Goal: Book appointment/travel/reservation

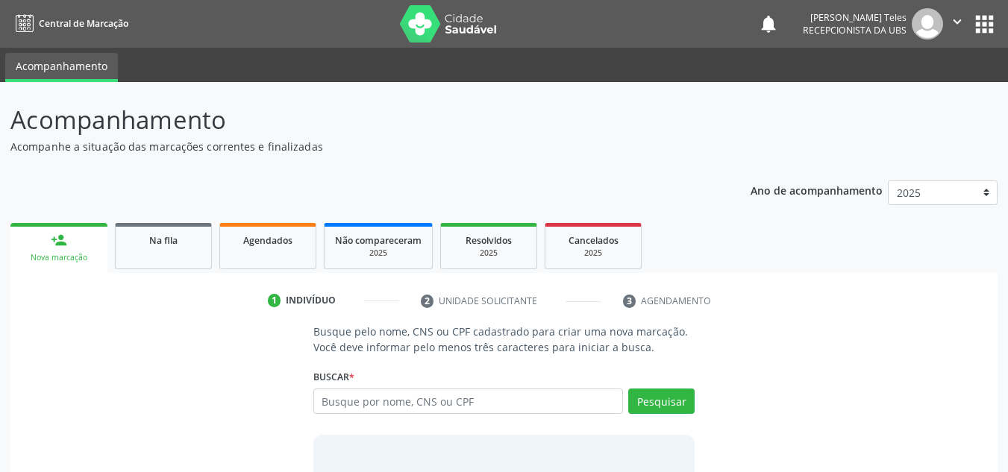
click at [58, 249] on link "person_add Nova marcação" at bounding box center [58, 248] width 97 height 50
click at [393, 401] on input "text" at bounding box center [468, 401] width 310 height 25
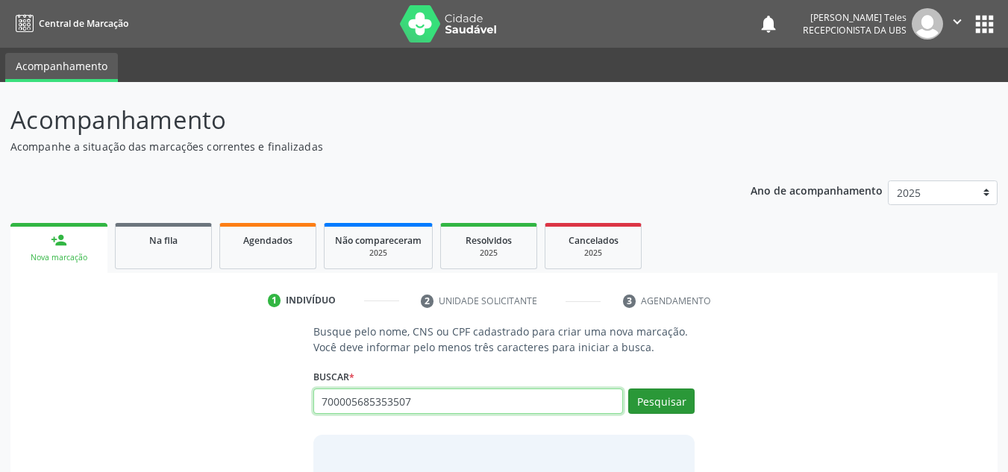
type input "700005685353507"
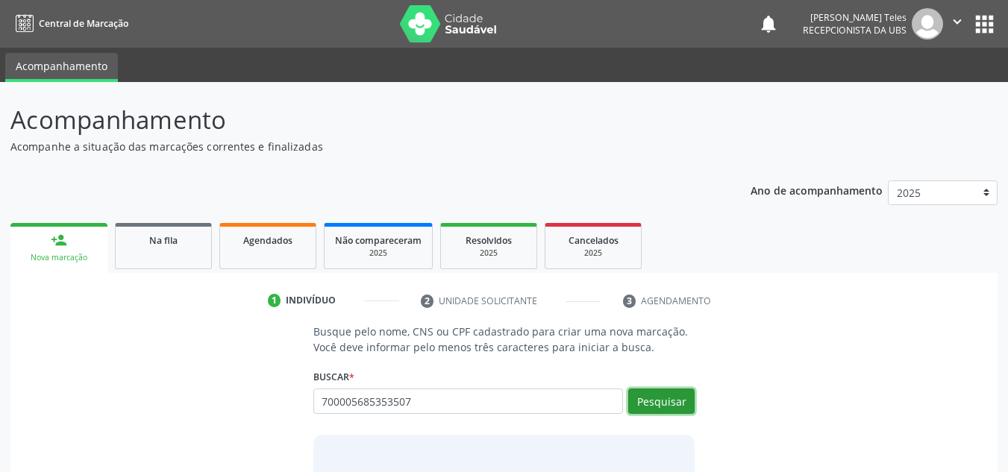
click at [691, 399] on button "Pesquisar" at bounding box center [661, 401] width 66 height 25
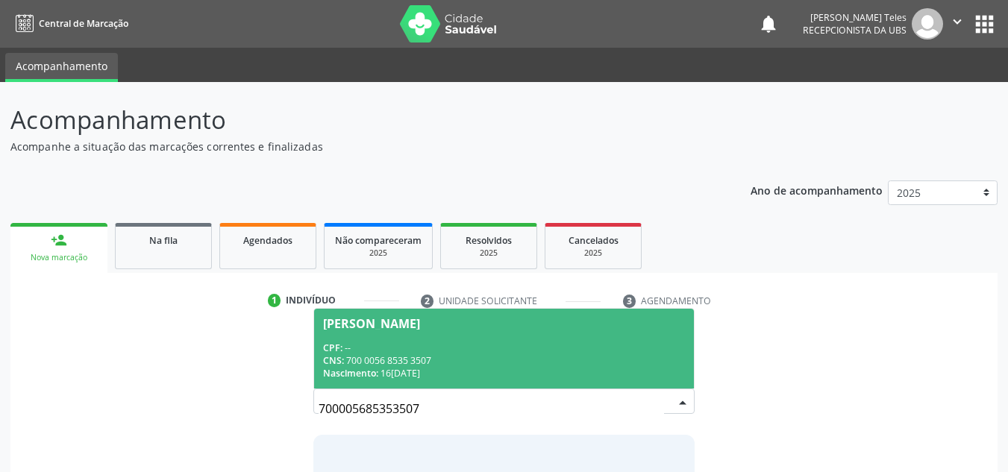
click at [396, 337] on span "[PERSON_NAME] CPF: -- CNS: 700 0056 8535 3507 Nascimento: [DATE]" at bounding box center [504, 349] width 381 height 80
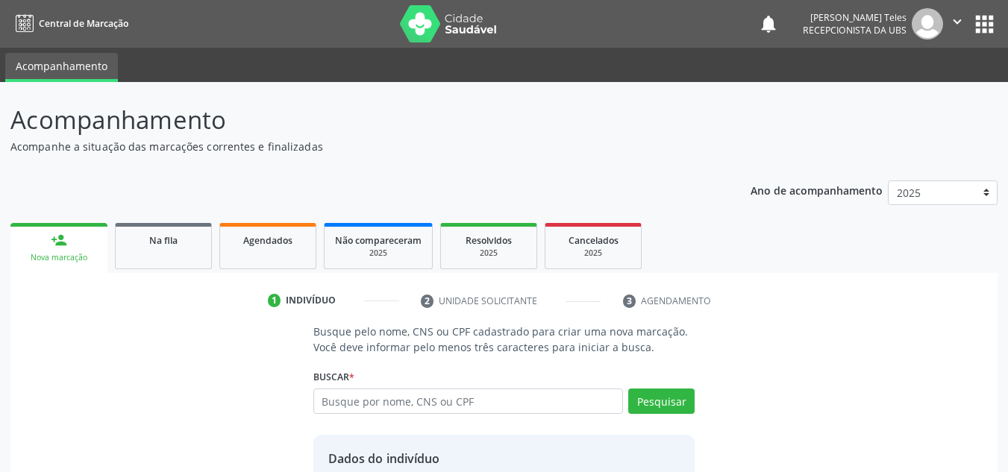
scroll to position [126, 0]
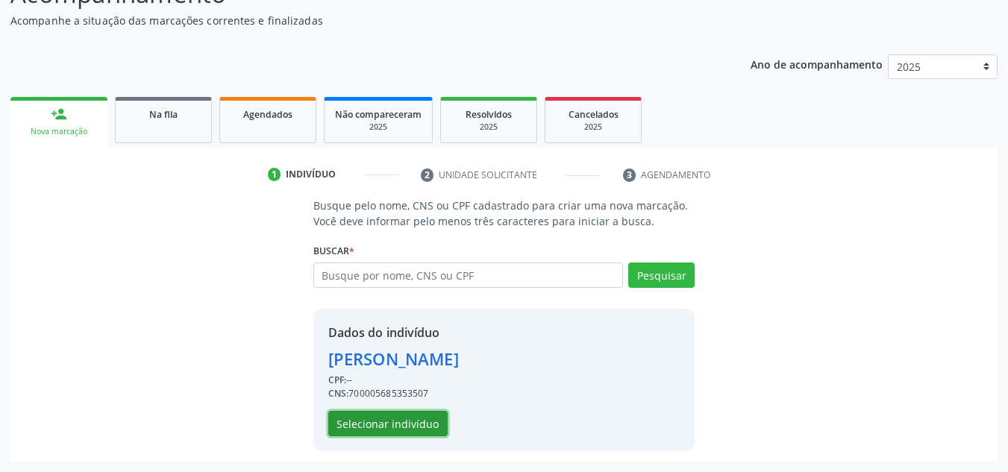
click at [387, 424] on button "Selecionar indivíduo" at bounding box center [387, 423] width 119 height 25
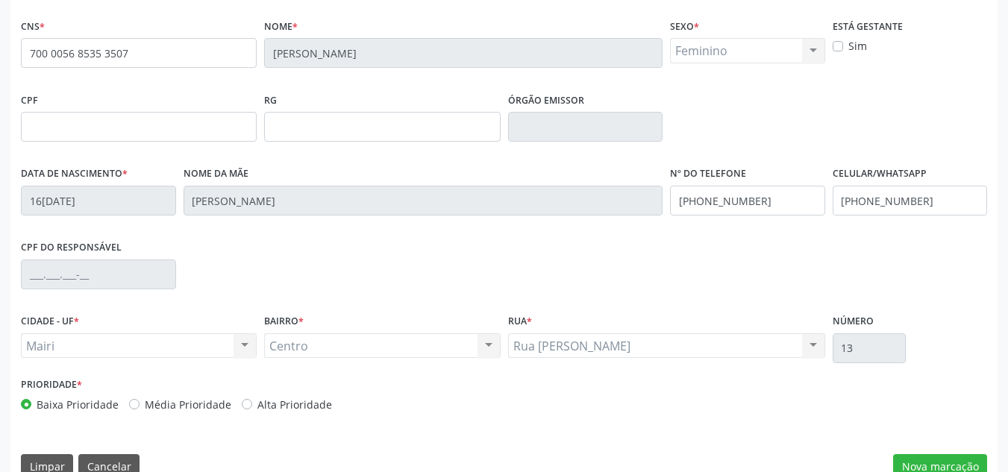
scroll to position [337, 0]
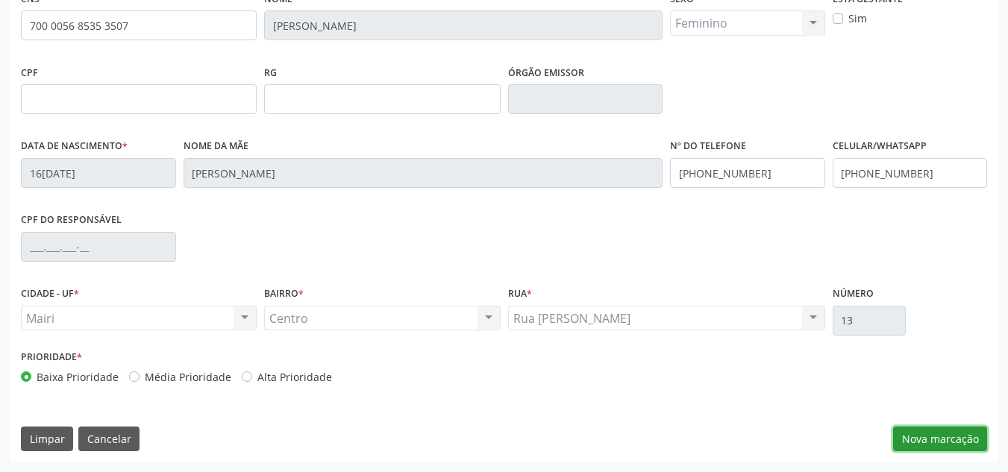
click at [971, 428] on button "Nova marcação" at bounding box center [940, 439] width 94 height 25
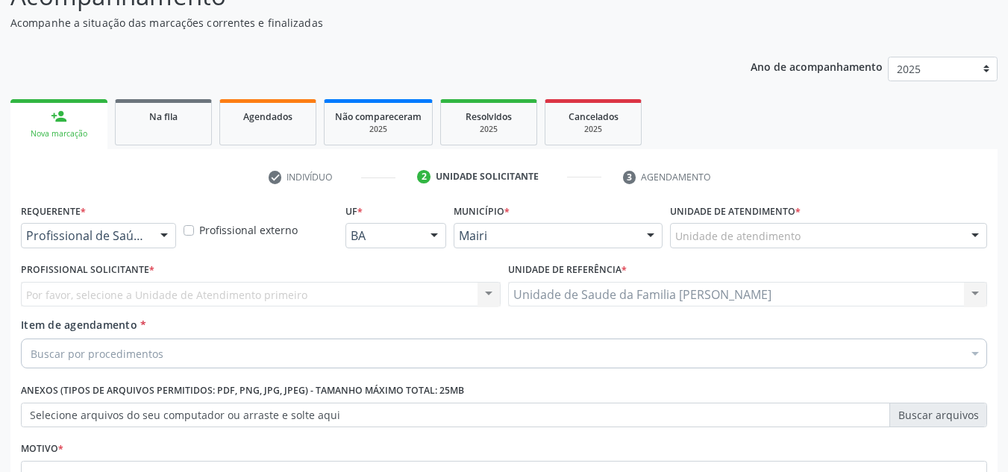
scroll to position [118, 0]
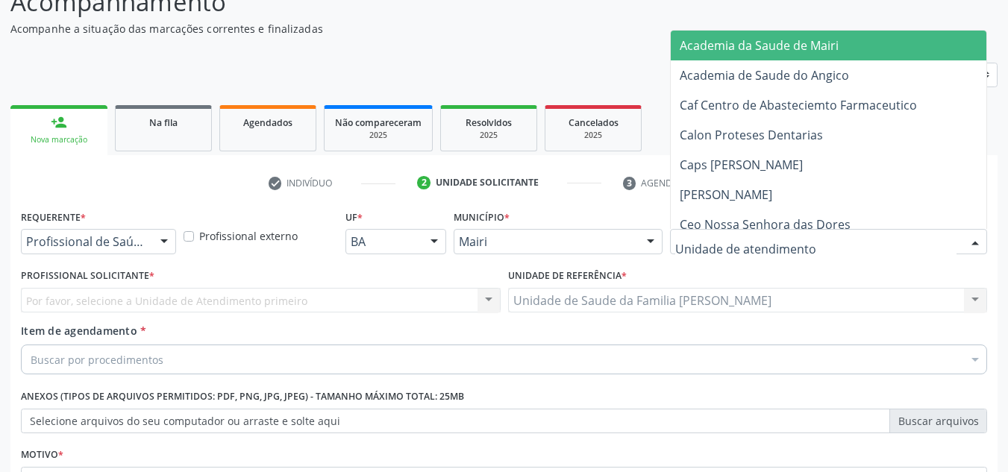
click at [978, 242] on div at bounding box center [975, 242] width 22 height 25
click at [760, 255] on input "text" at bounding box center [815, 249] width 281 height 30
type input "h"
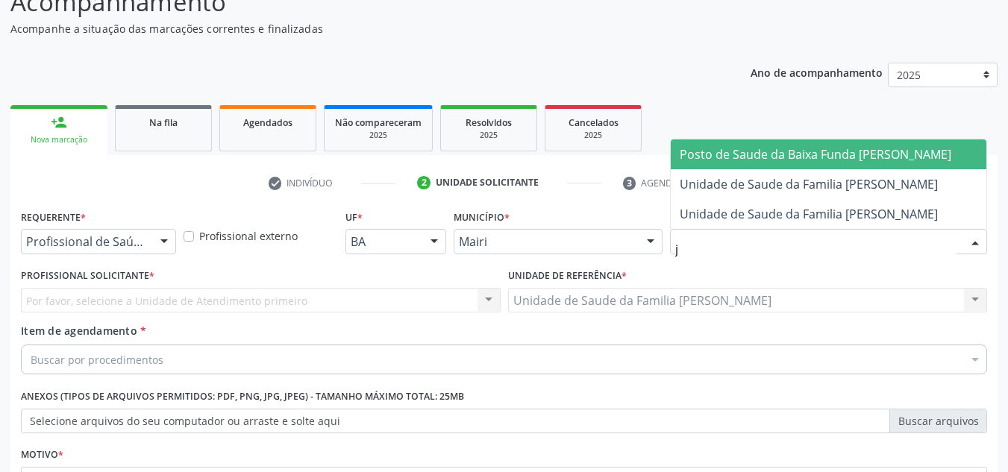
type input "jo"
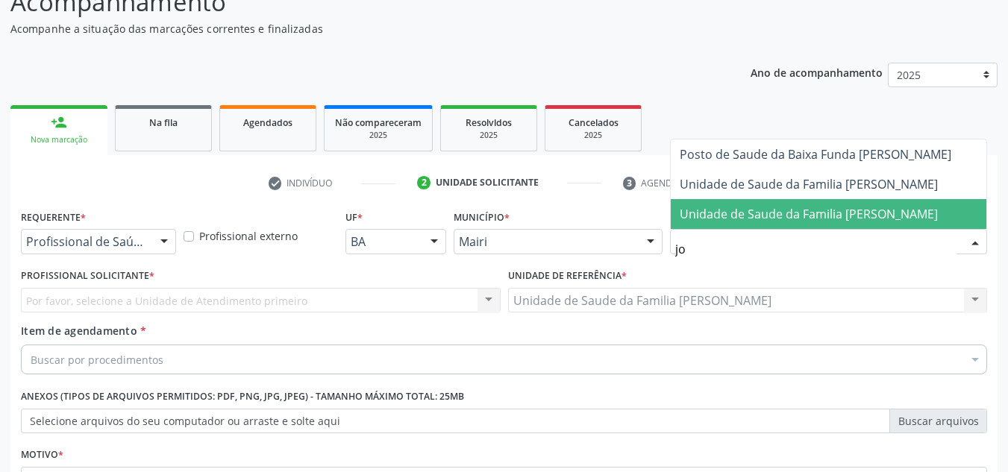
click at [811, 206] on span "Unidade de Saude da Familia [PERSON_NAME]" at bounding box center [809, 214] width 258 height 16
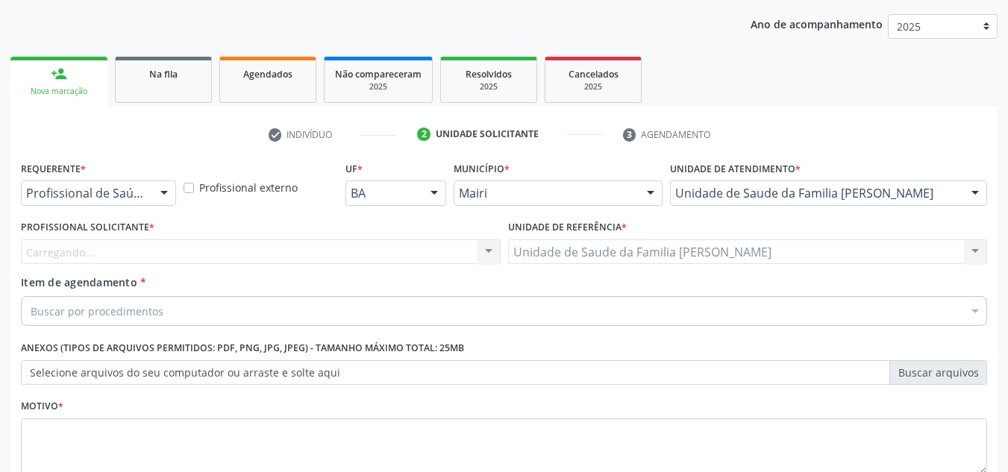
scroll to position [193, 0]
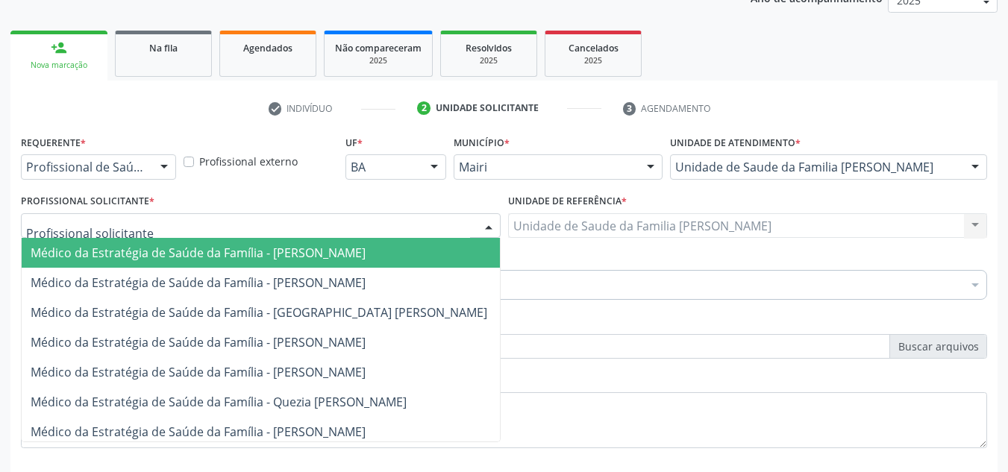
click at [371, 227] on div at bounding box center [261, 225] width 480 height 25
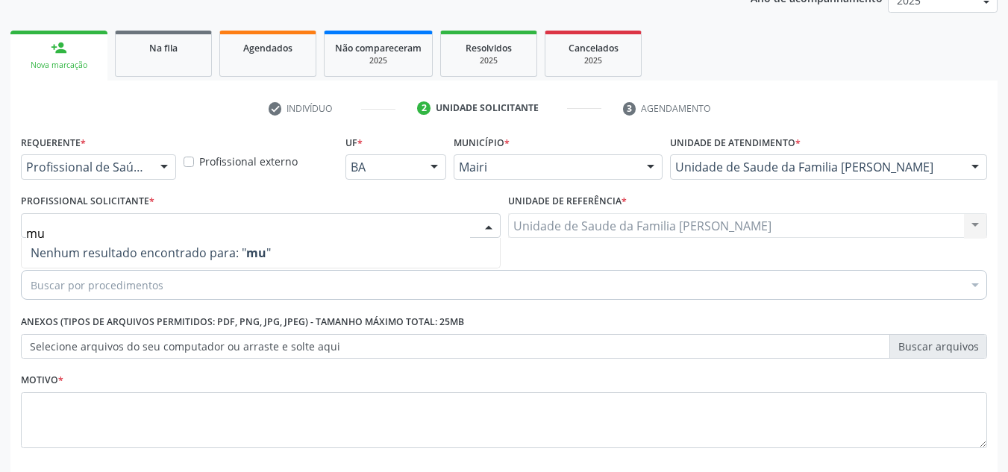
type input "m"
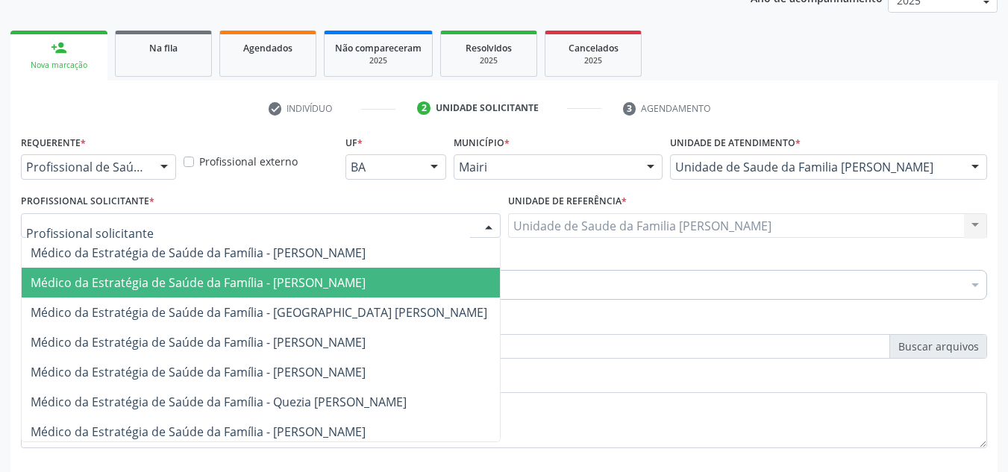
click at [342, 285] on span "Médico da Estratégia de Saúde da Família - [PERSON_NAME]" at bounding box center [198, 283] width 335 height 16
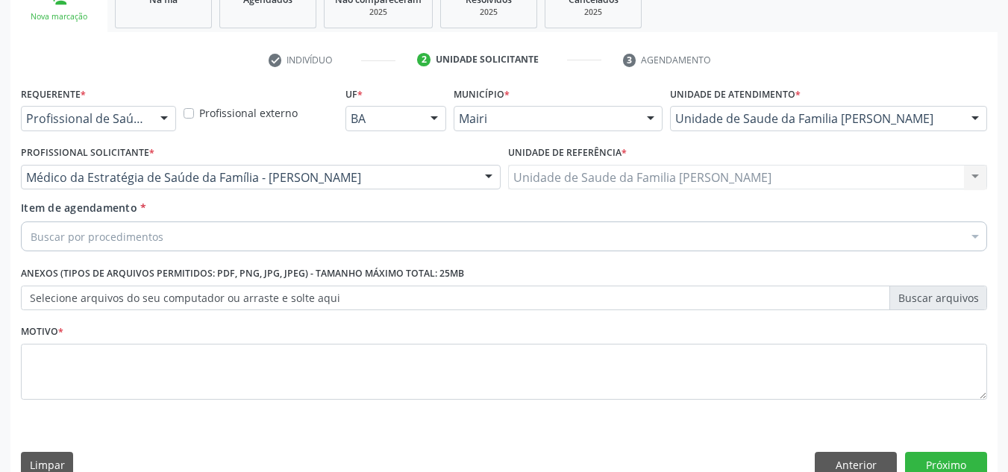
scroll to position [267, 0]
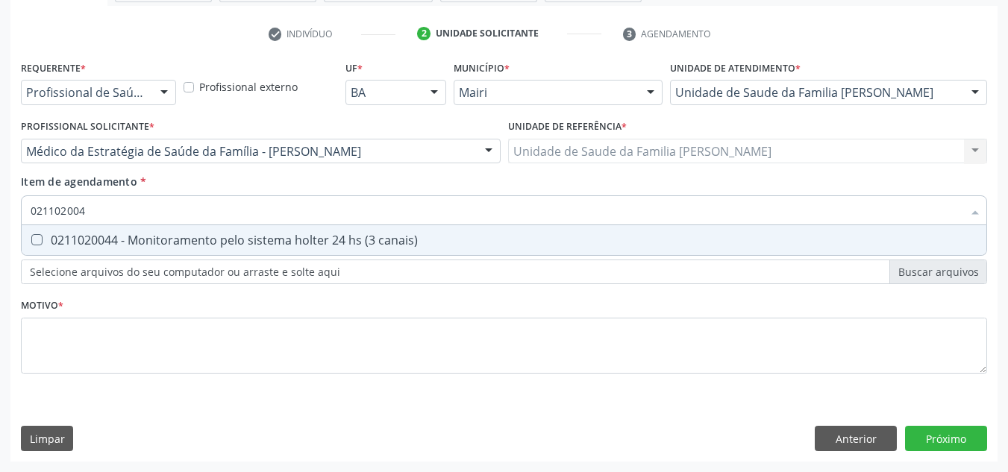
type input "0211020044"
click at [38, 237] on canais\) at bounding box center [36, 239] width 11 height 11
click at [31, 237] on canais\) "checkbox" at bounding box center [27, 240] width 10 height 10
checkbox canais\) "true"
click at [199, 202] on input "0211020044" at bounding box center [497, 211] width 932 height 30
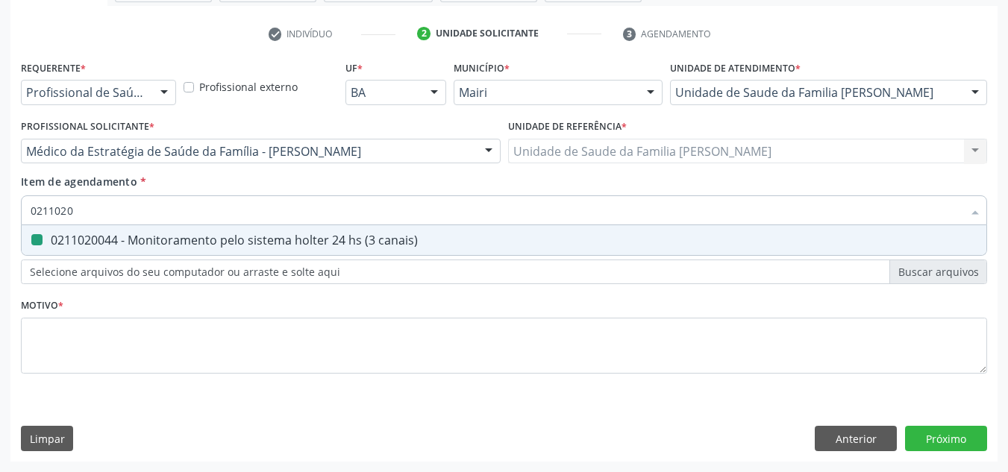
type input "021102"
checkbox canais\) "false"
type input "0"
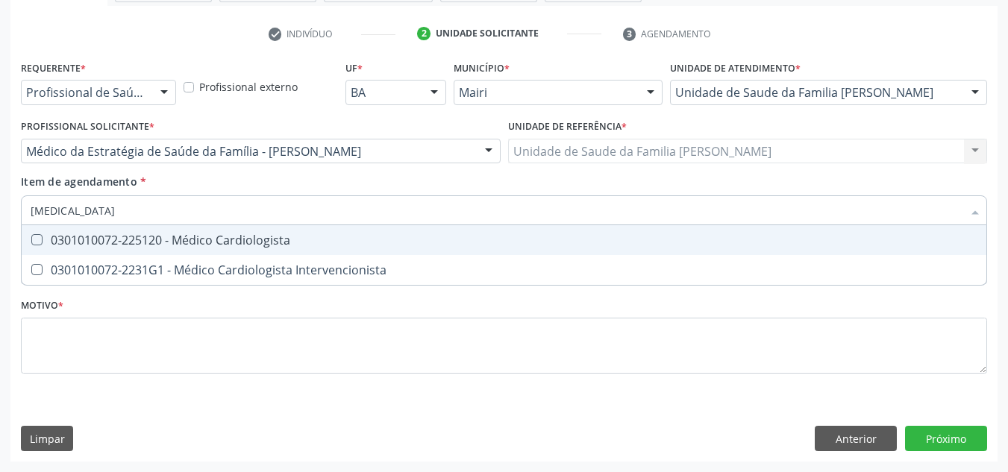
type input "cardiologista"
click at [31, 239] on div at bounding box center [27, 240] width 11 height 12
checkbox Cardiologista "true"
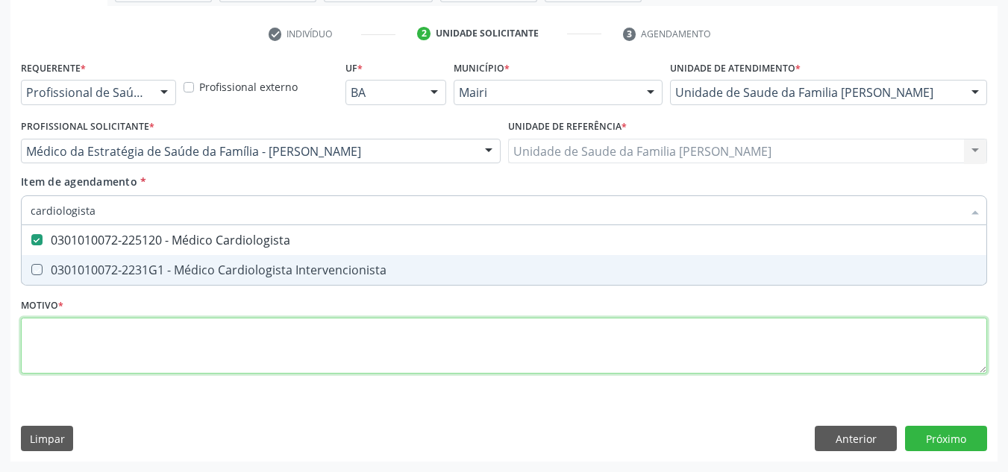
click at [121, 329] on div "Requerente * Profissional de Saúde Profissional de Saúde Paciente Nenhum result…" at bounding box center [504, 226] width 966 height 338
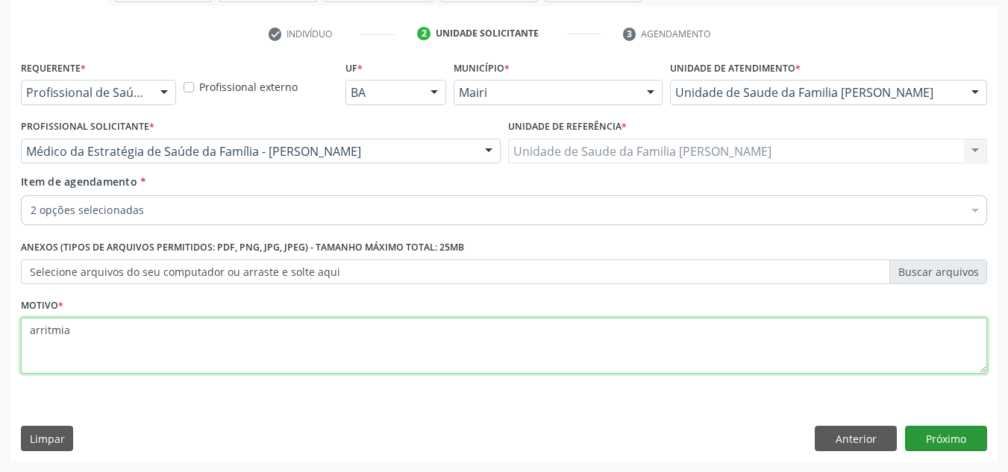
type textarea "arritmia"
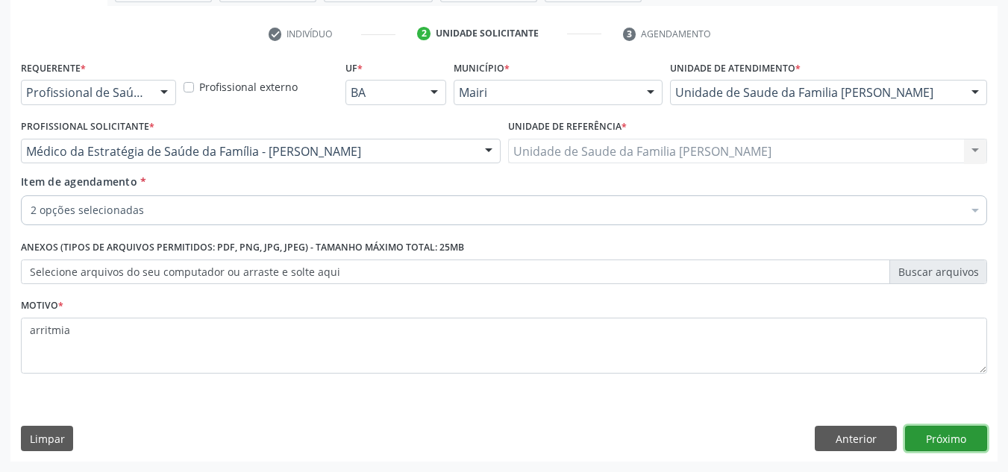
click at [964, 441] on button "Próximo" at bounding box center [946, 438] width 82 height 25
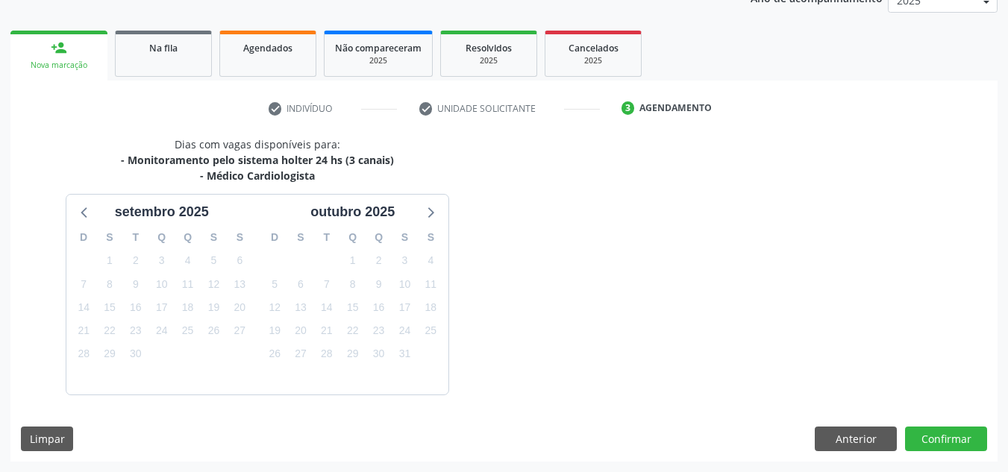
scroll to position [237, 0]
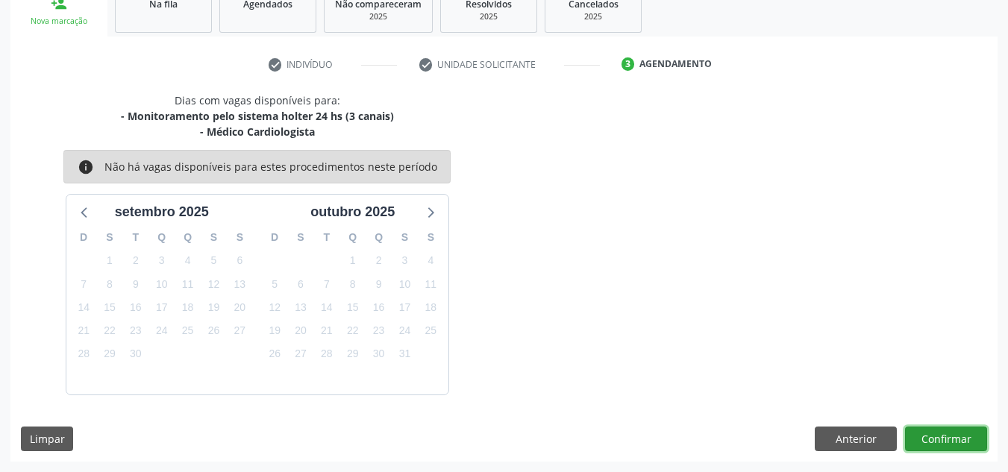
click at [950, 437] on button "Confirmar" at bounding box center [946, 439] width 82 height 25
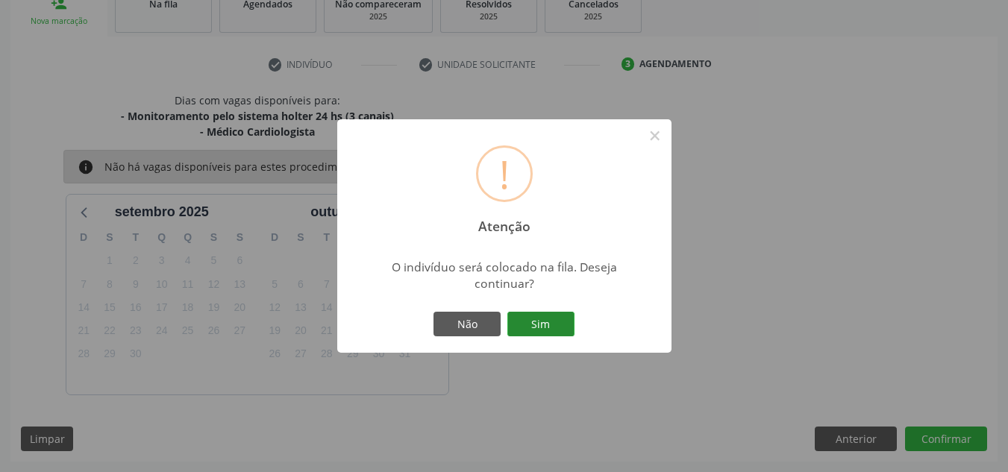
click at [554, 316] on button "Sim" at bounding box center [540, 324] width 67 height 25
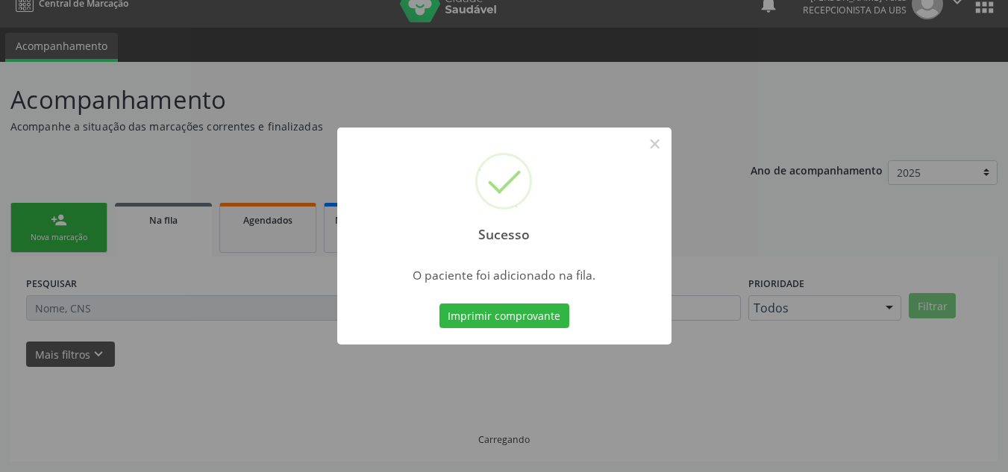
scroll to position [20, 0]
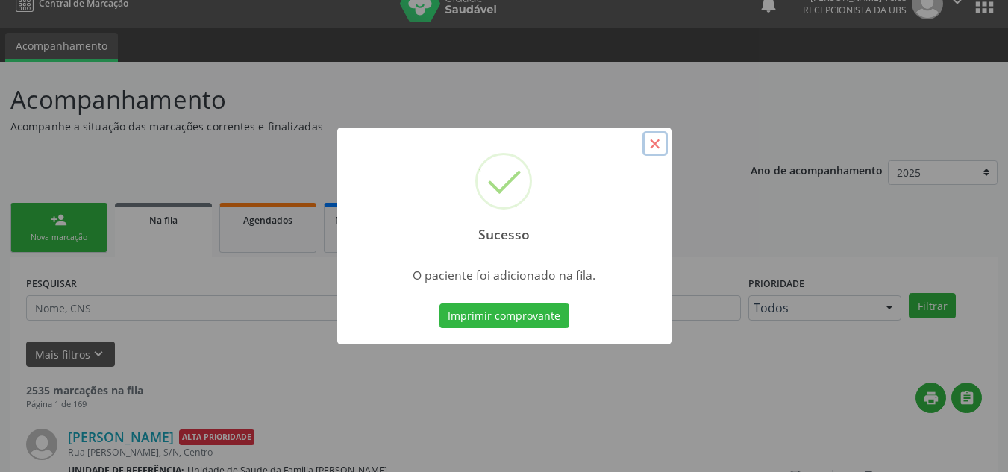
click at [658, 147] on button "×" at bounding box center [655, 143] width 25 height 25
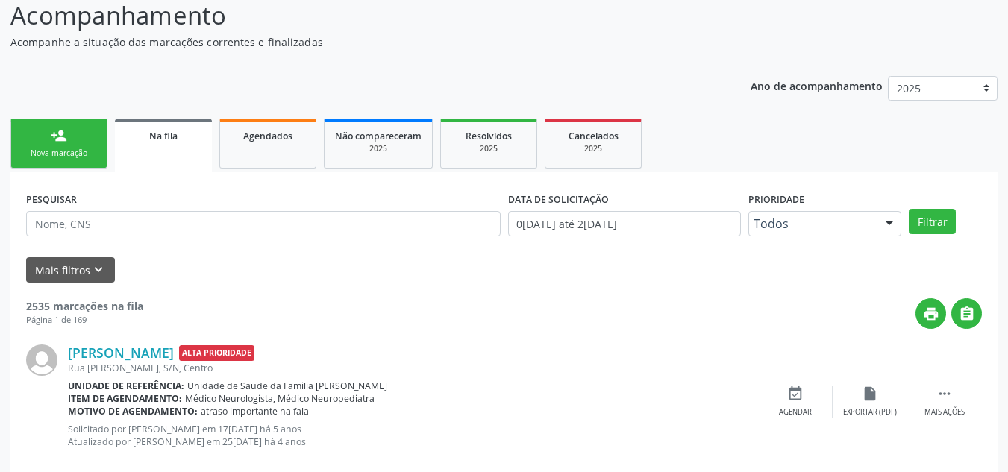
scroll to position [0, 0]
